Goal: Navigation & Orientation: Understand site structure

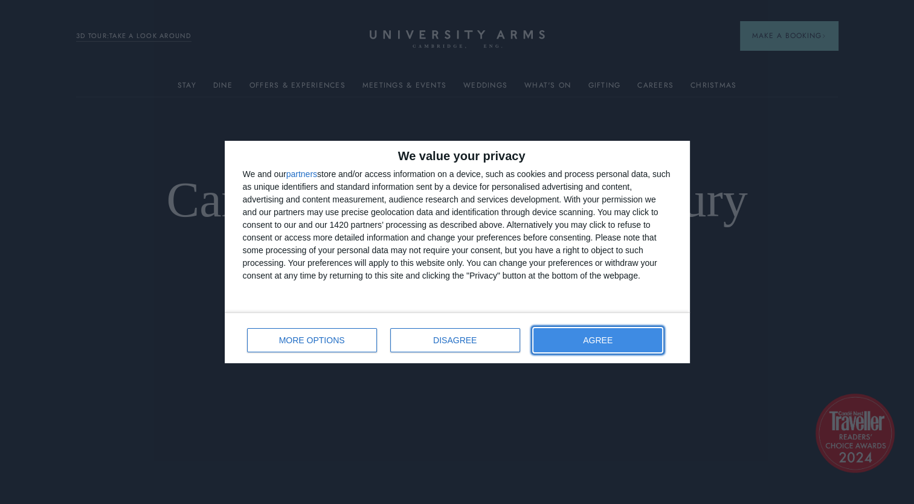
click at [597, 350] on button "AGREE" at bounding box center [597, 340] width 129 height 24
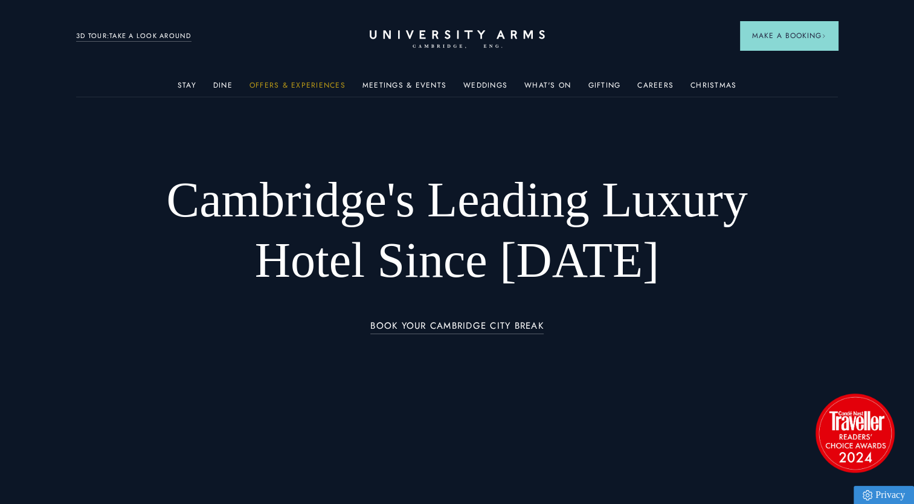
click at [321, 88] on link "Offers & Experiences" at bounding box center [297, 89] width 96 height 16
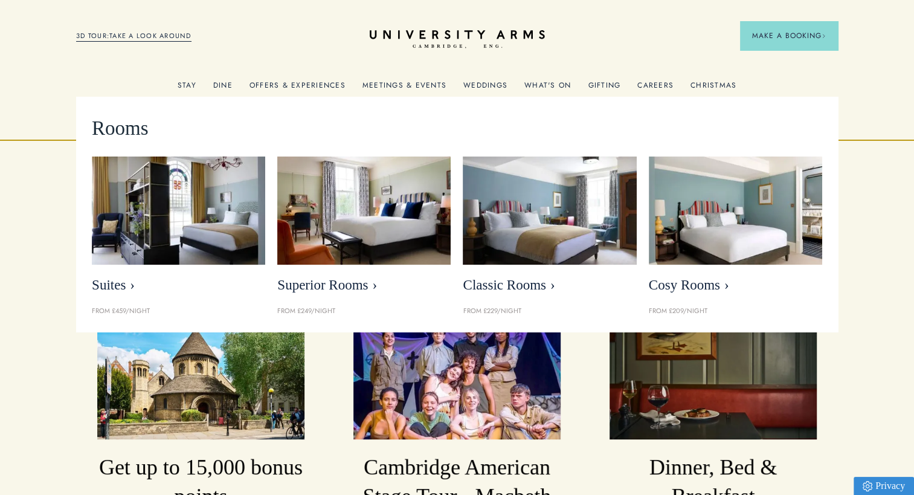
click at [196, 83] on link "Stay" at bounding box center [187, 89] width 19 height 16
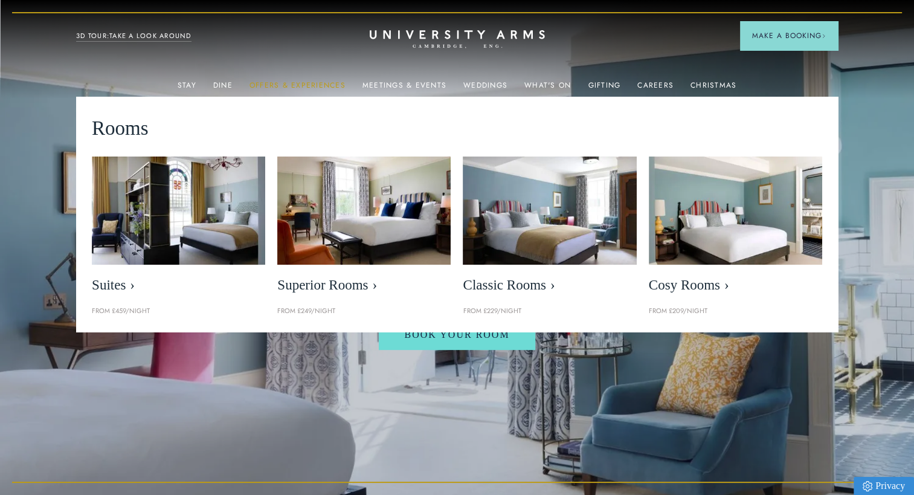
click at [298, 83] on link "Offers & Experiences" at bounding box center [297, 89] width 96 height 16
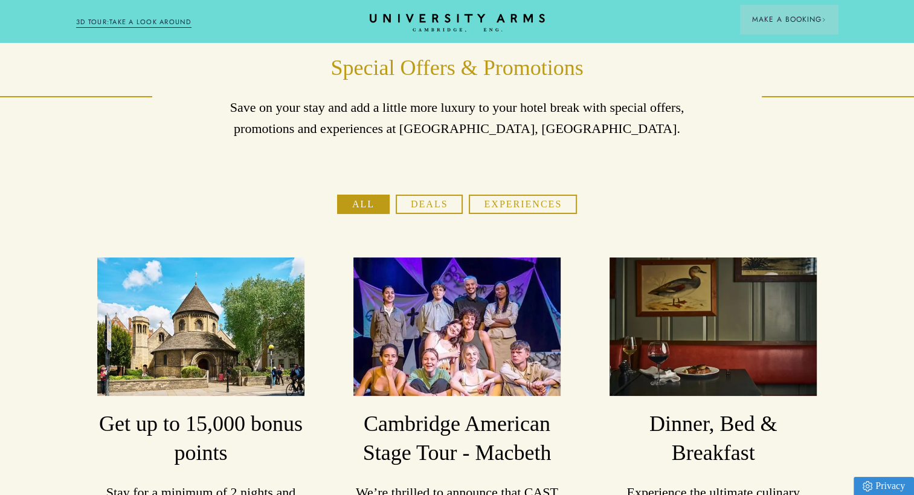
scroll to position [0, 9]
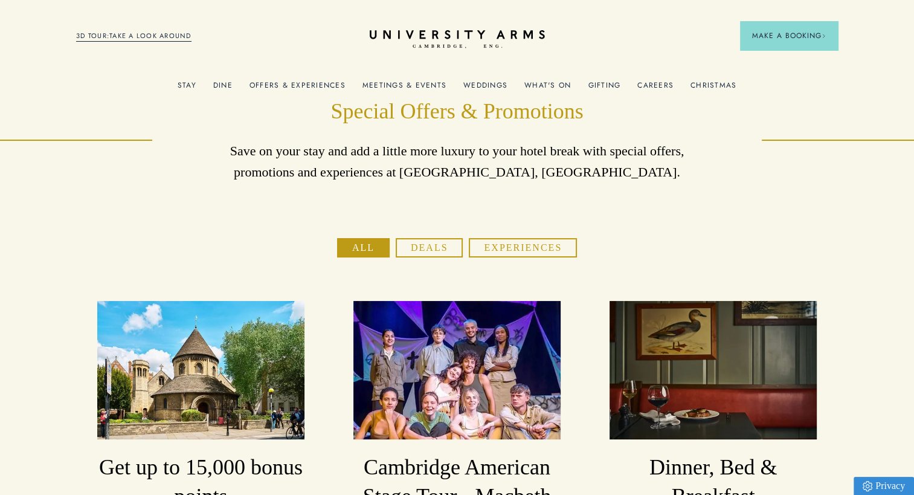
click at [117, 41] on link "3D TOUR:TAKE A LOOK AROUND" at bounding box center [133, 36] width 115 height 11
click at [568, 86] on link "What's On" at bounding box center [547, 89] width 47 height 16
